Goal: Transaction & Acquisition: Purchase product/service

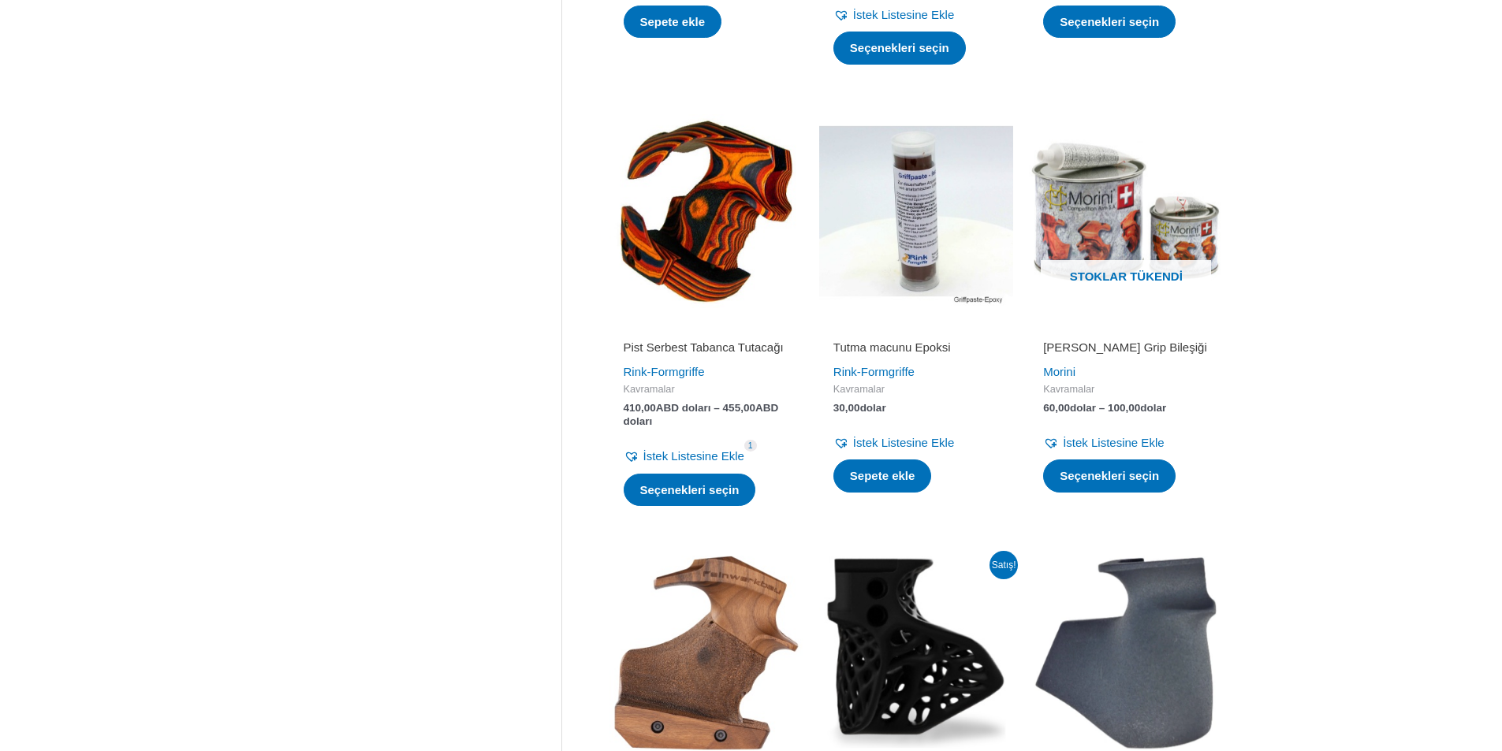
scroll to position [1066, 0]
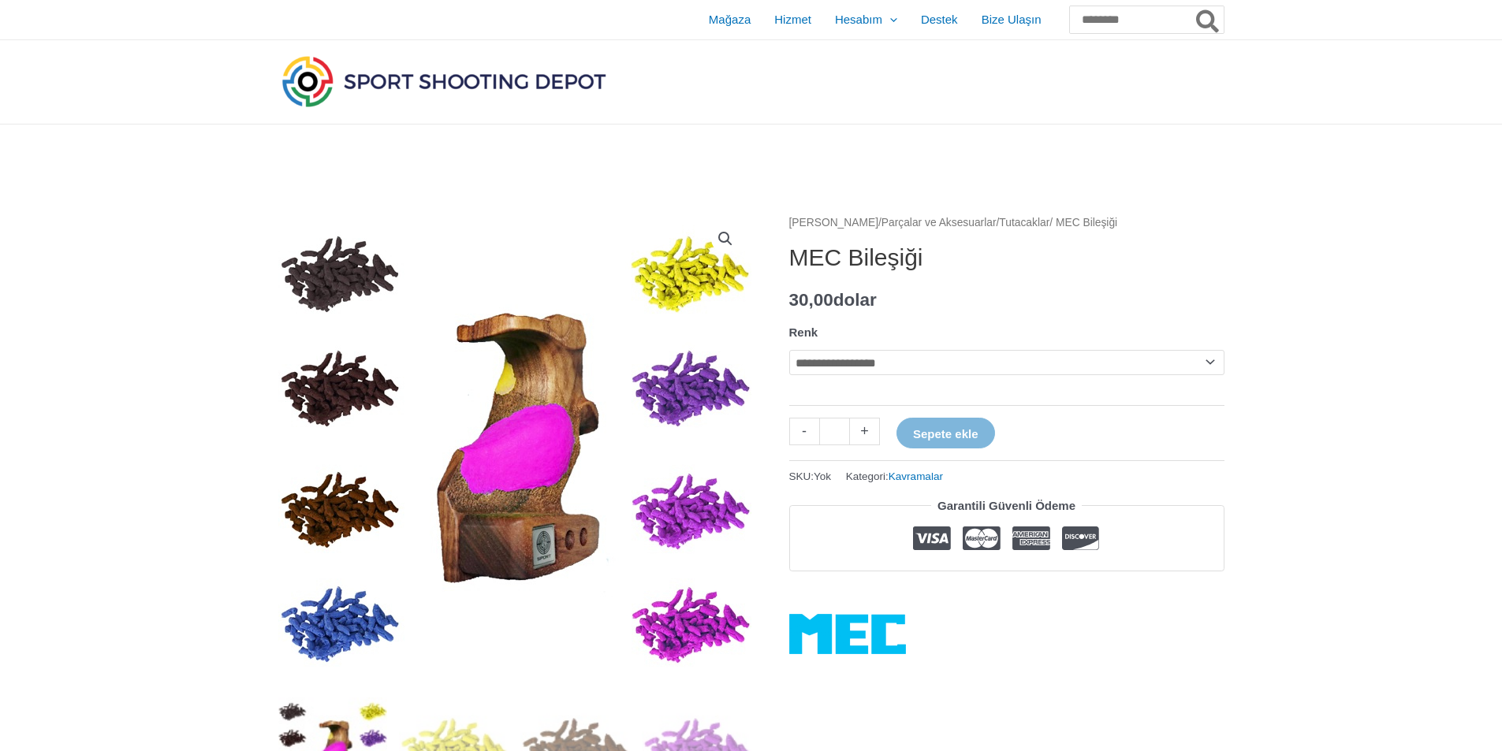
scroll to position [120, 0]
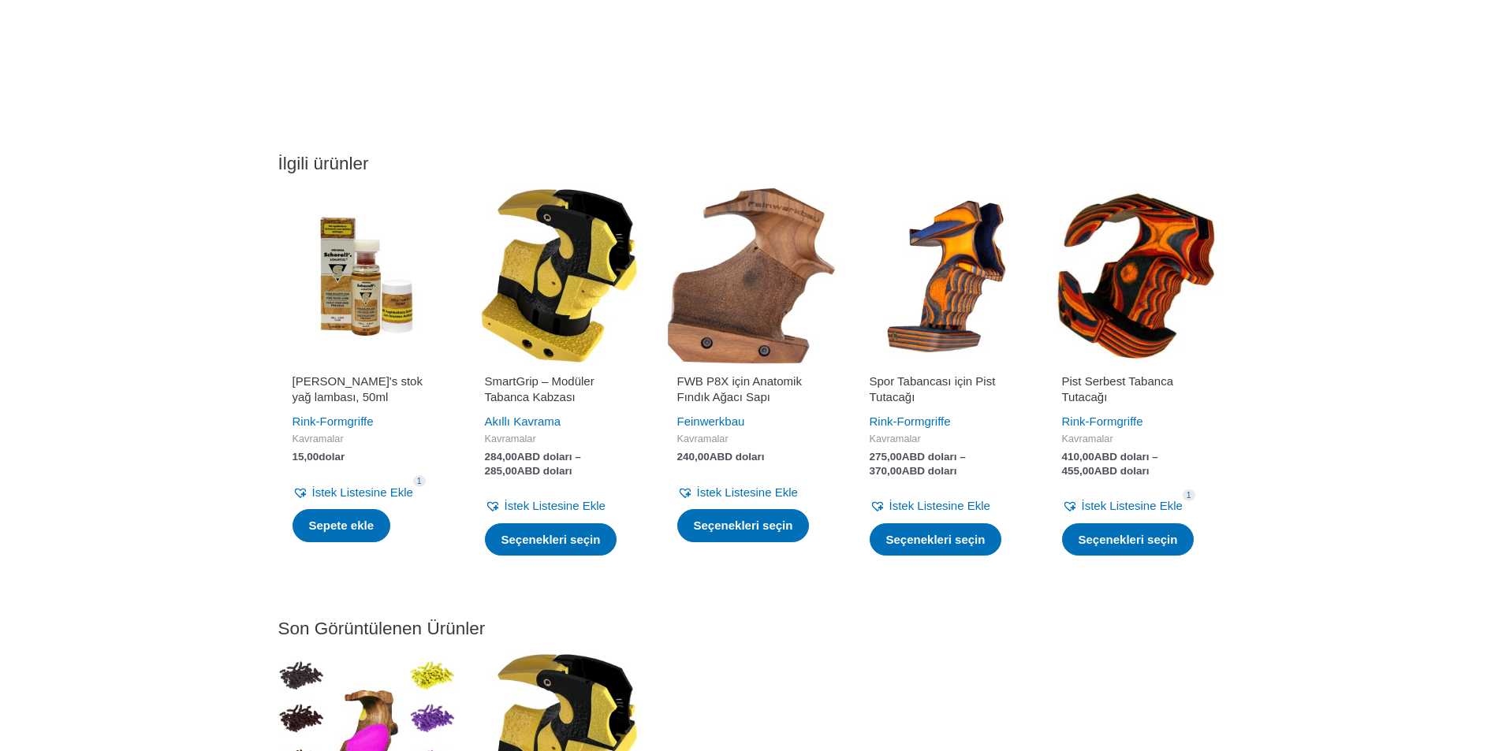
scroll to position [1971, 0]
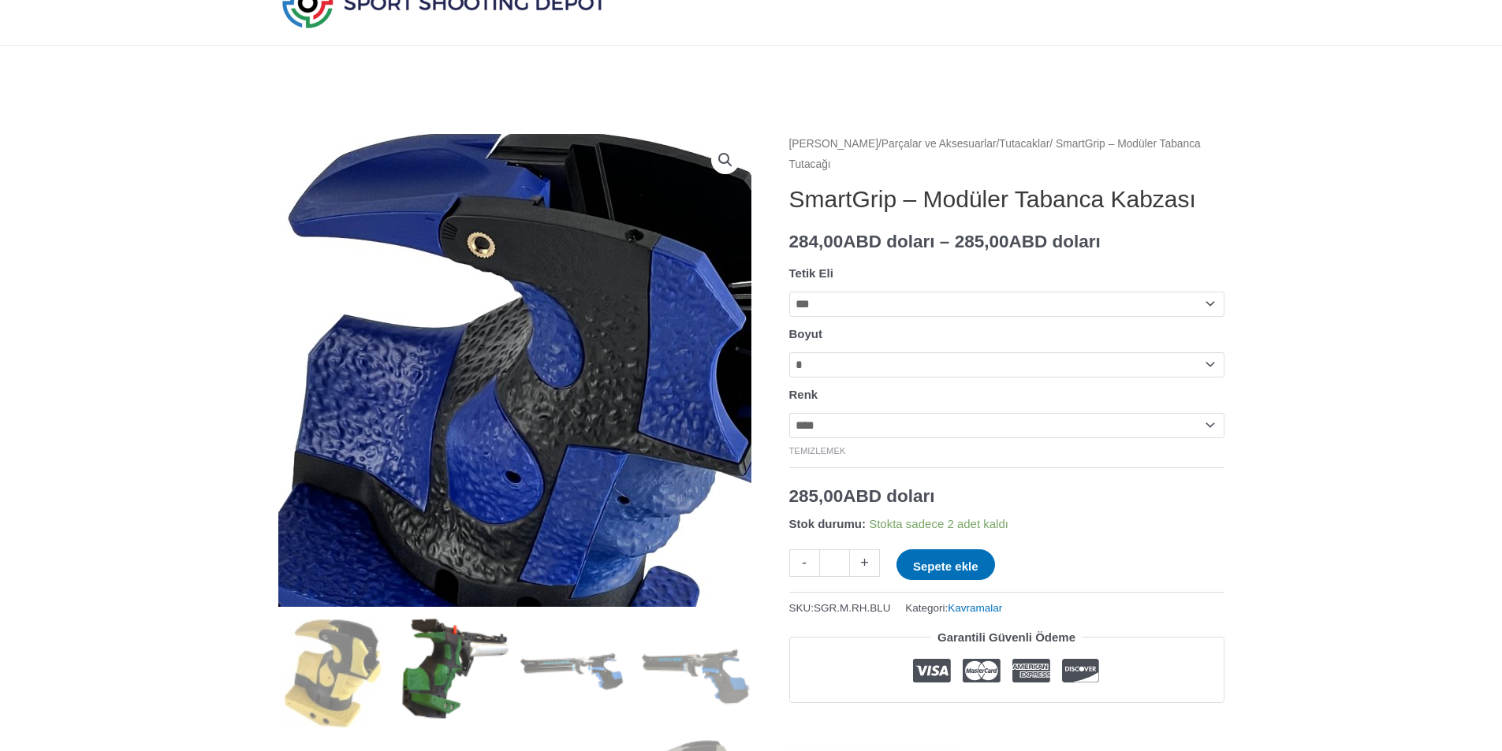
scroll to position [315, 0]
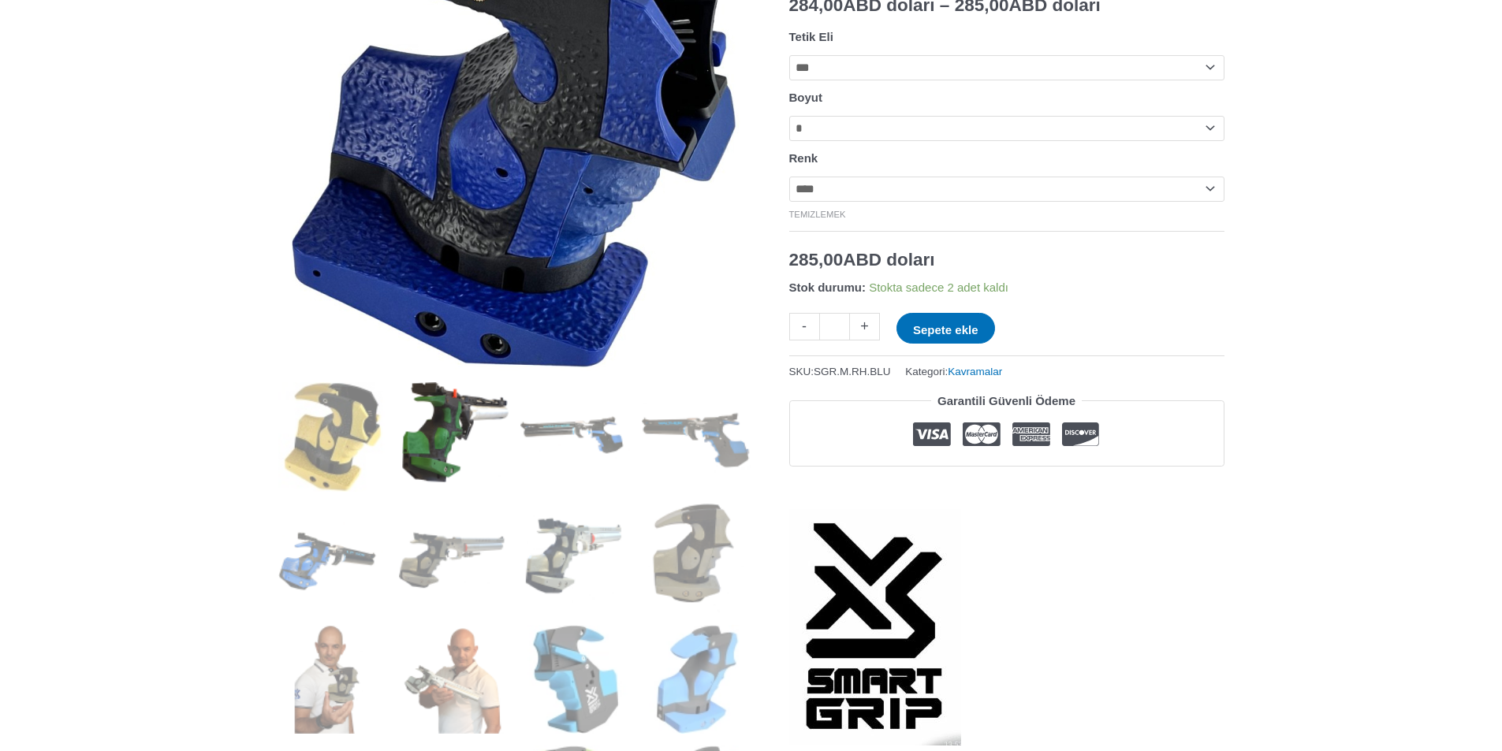
click at [438, 437] on img at bounding box center [454, 437] width 110 height 110
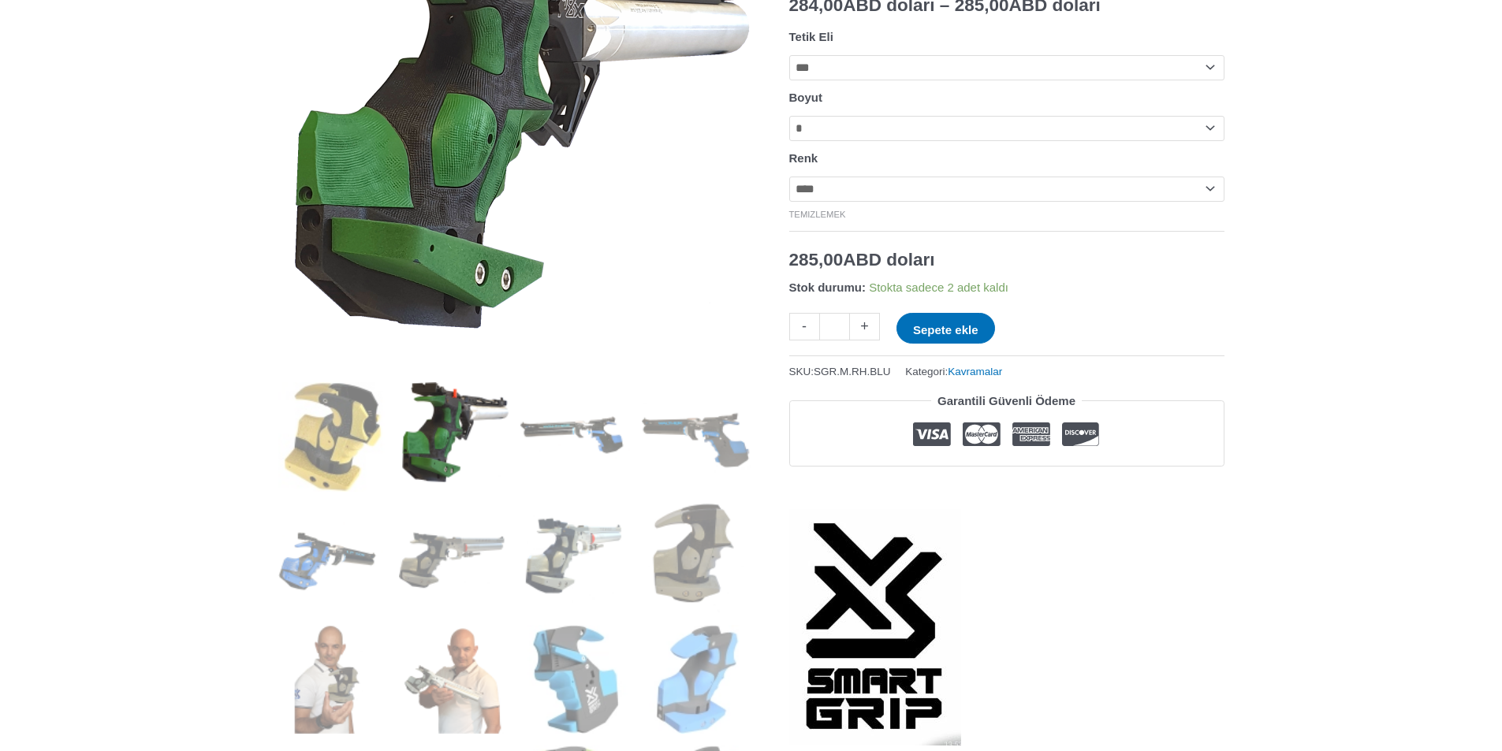
click at [835, 141] on select "**********" at bounding box center [1006, 128] width 435 height 25
click at [713, 556] on img at bounding box center [697, 559] width 110 height 110
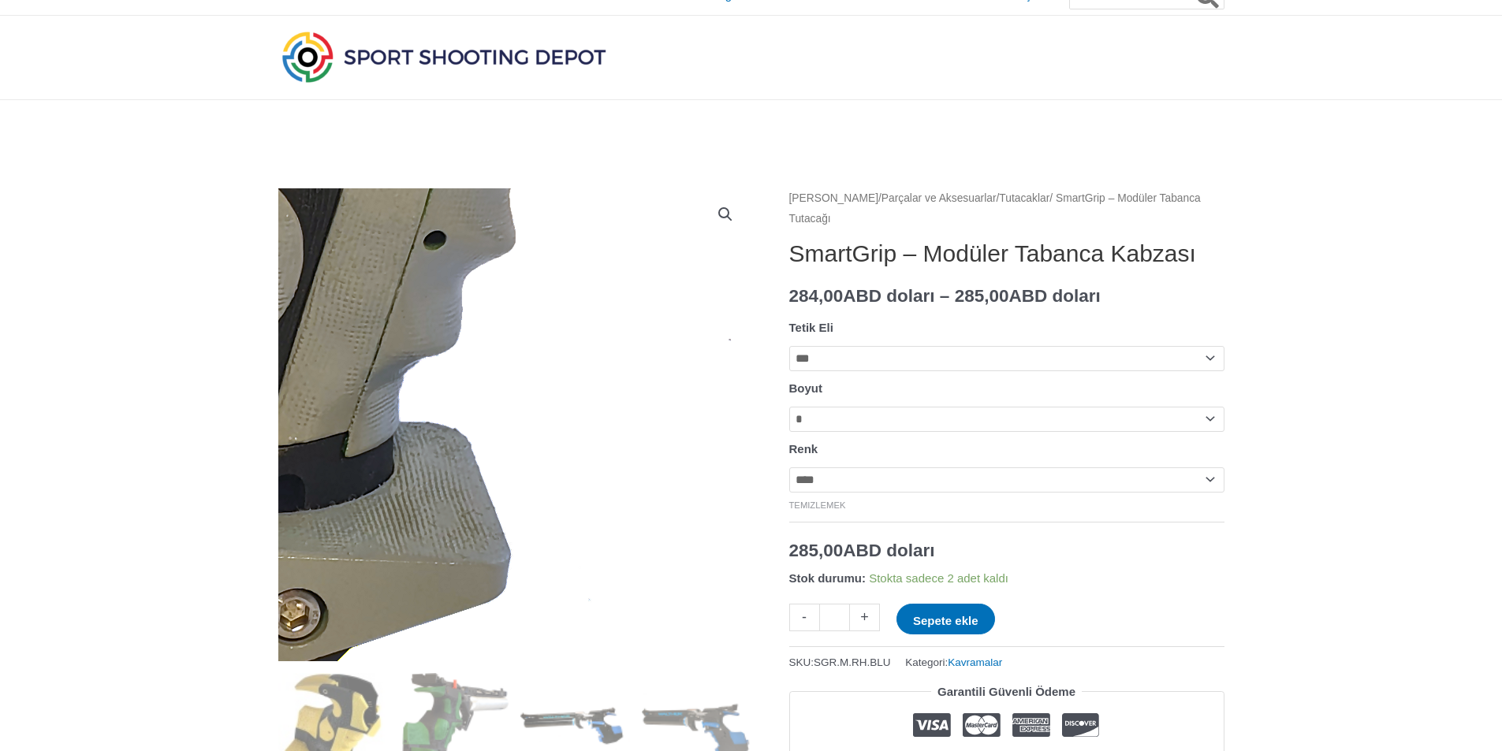
scroll to position [0, 0]
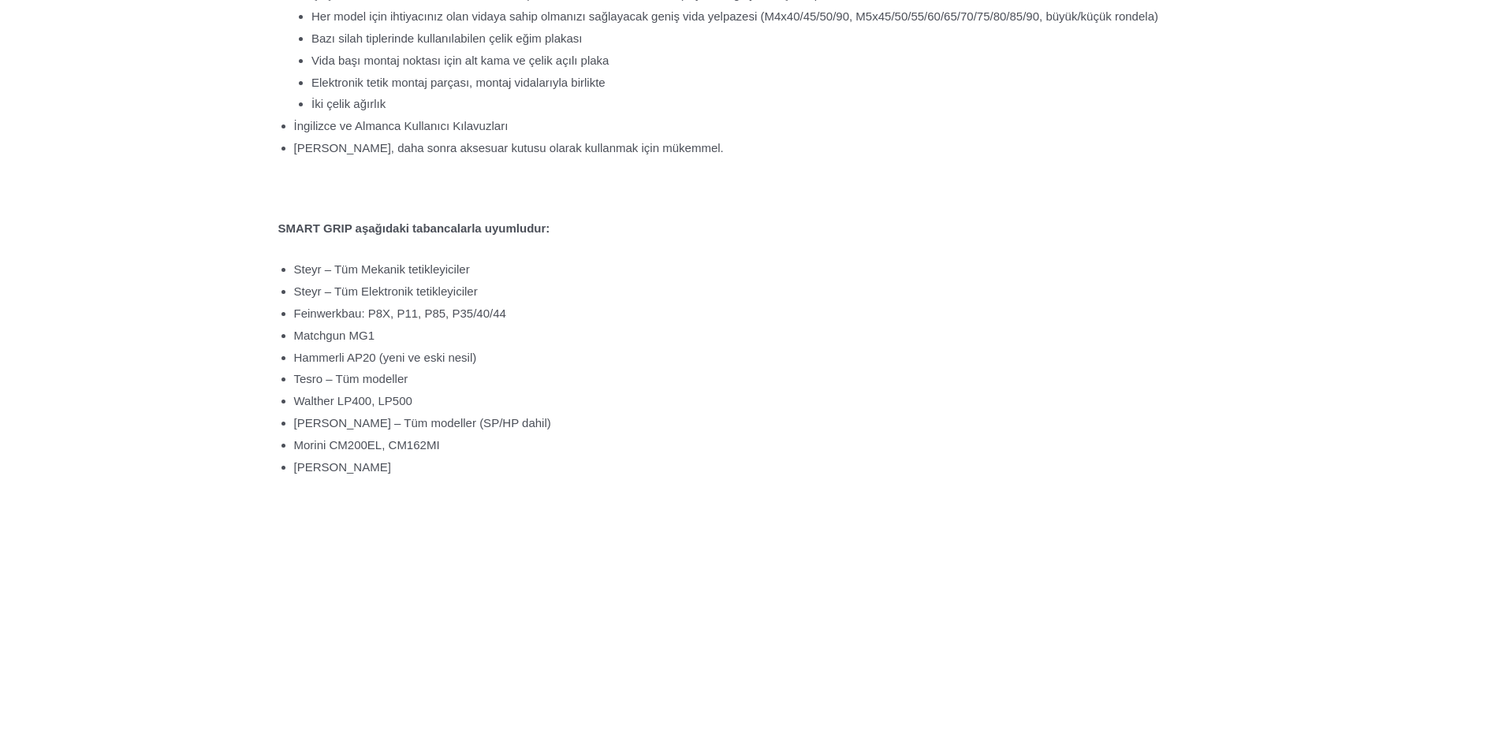
scroll to position [3154, 0]
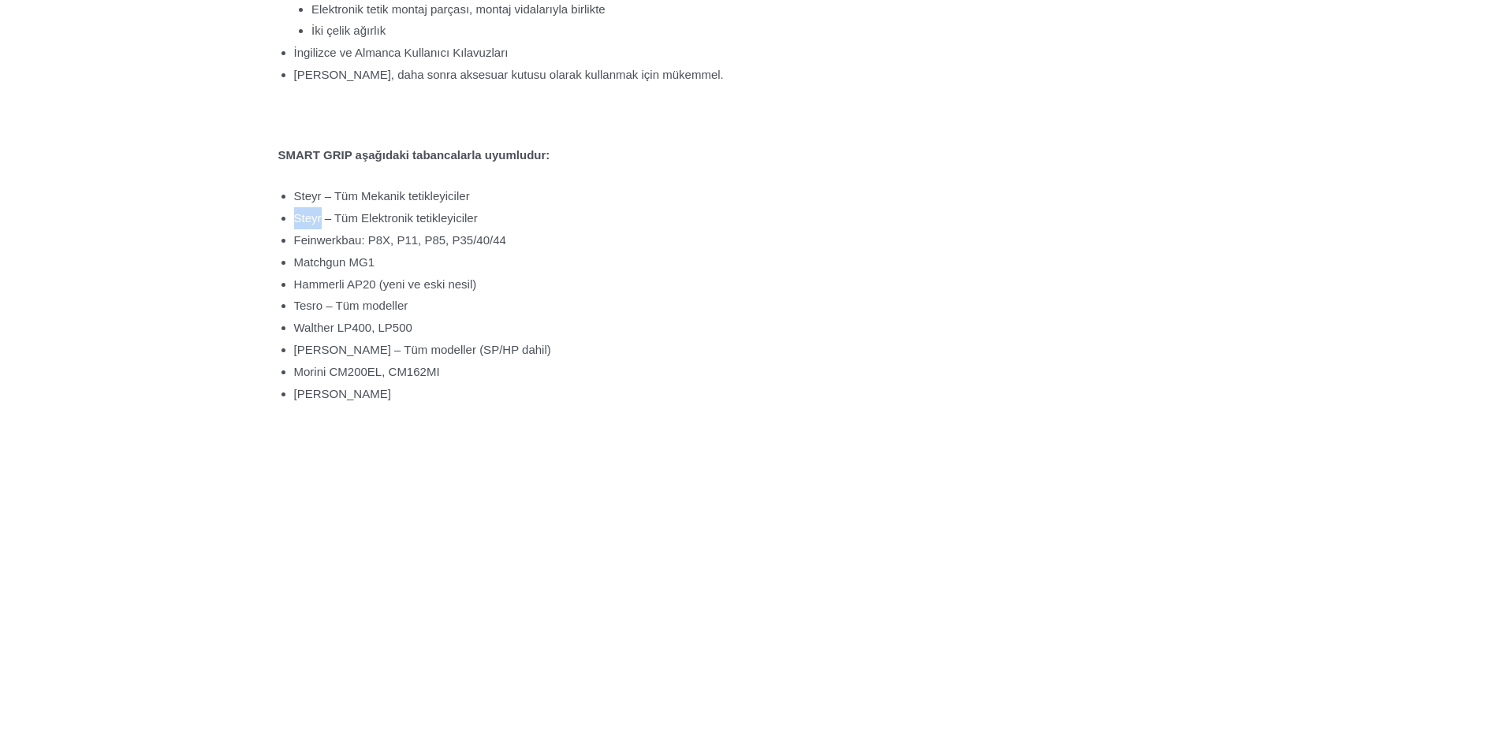
drag, startPoint x: 296, startPoint y: 284, endPoint x: 324, endPoint y: 289, distance: 28.8
click at [324, 225] on font "Steyr – Tüm Elektronik tetikleyiciler" at bounding box center [386, 217] width 184 height 13
copy font "Steyr"
